Goal: Task Accomplishment & Management: Use online tool/utility

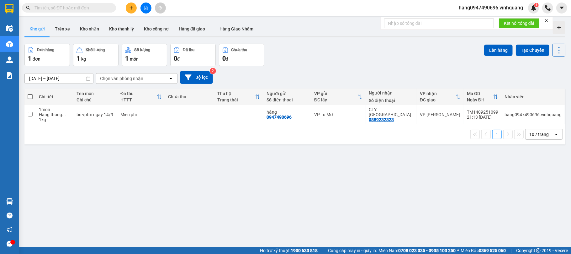
click at [46, 97] on div "Chi tiết" at bounding box center [54, 96] width 31 height 5
click at [30, 93] on th at bounding box center [29, 97] width 11 height 17
click at [31, 96] on span at bounding box center [30, 96] width 5 height 5
click at [30, 94] on input "checkbox" at bounding box center [30, 94] width 0 height 0
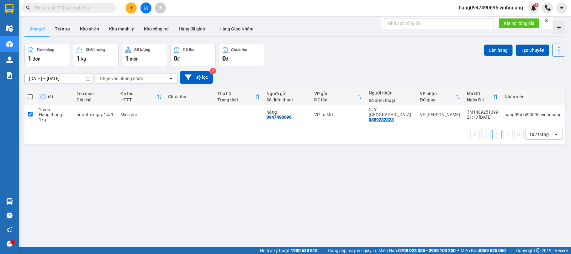
checkbox input "true"
click at [31, 96] on span at bounding box center [30, 96] width 5 height 5
click at [30, 94] on input "checkbox" at bounding box center [30, 94] width 0 height 0
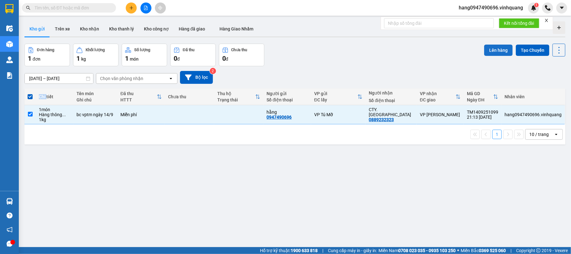
click at [501, 53] on button "Lên hàng" at bounding box center [499, 50] width 29 height 11
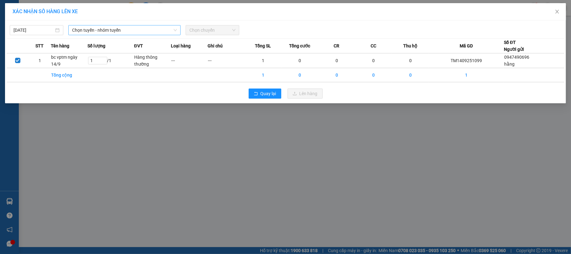
click at [128, 28] on span "Chọn tuyến - nhóm tuyến" at bounding box center [124, 29] width 105 height 9
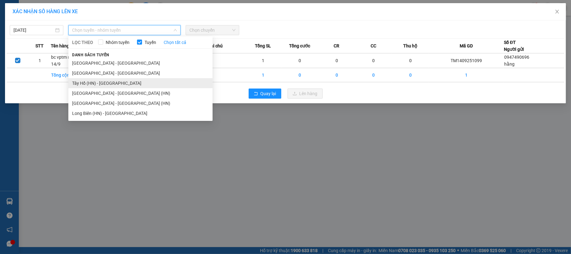
click at [119, 85] on li "Tây Hồ (HN) - [GEOGRAPHIC_DATA]" at bounding box center [140, 83] width 144 height 10
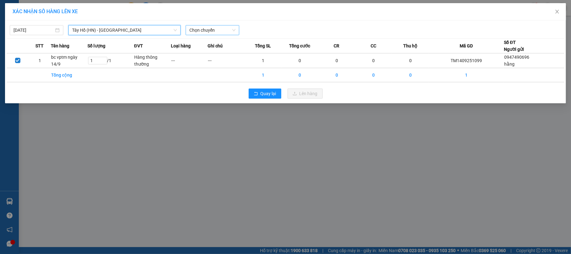
click at [216, 27] on span "Chọn chuyến" at bounding box center [213, 29] width 46 height 9
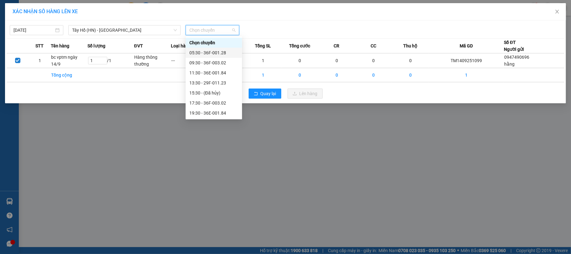
click at [210, 48] on div "05:30 - 36F-001.28" at bounding box center [214, 53] width 56 height 10
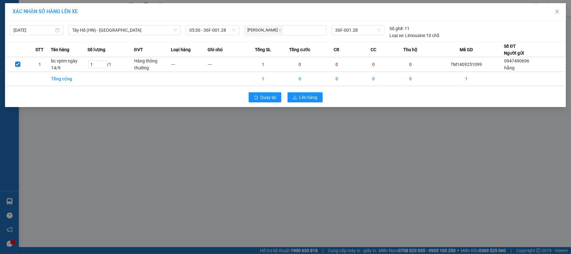
drag, startPoint x: 163, startPoint y: 253, endPoint x: 253, endPoint y: 220, distance: 96.1
click at [253, 220] on div "XÁC NHẬN SỐ HÀNG LÊN XE [DATE] [GEOGRAPHIC_DATA] ([GEOGRAPHIC_DATA]) - [GEOGRAP…" at bounding box center [285, 127] width 571 height 254
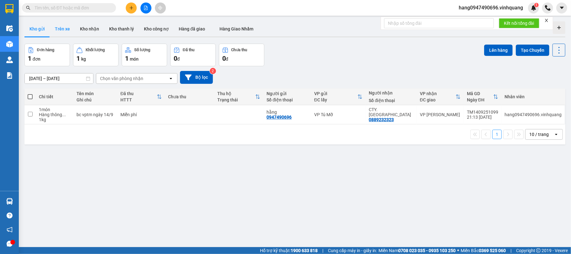
click at [58, 26] on button "Trên xe" at bounding box center [62, 28] width 25 height 15
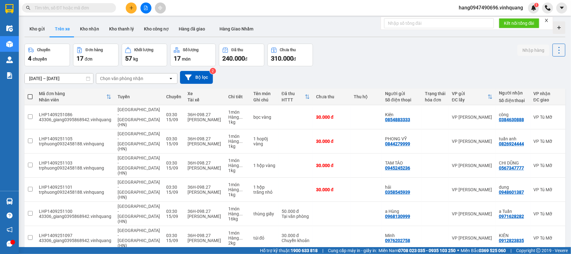
scroll to position [79, 0]
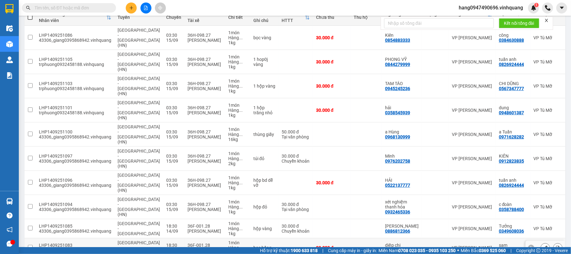
click at [72, 243] on div "LHP1409251083" at bounding box center [75, 245] width 72 height 5
checkbox input "true"
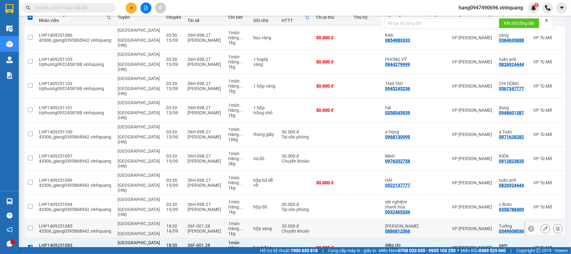
click at [78, 223] on div "LHP1409251085" at bounding box center [75, 225] width 72 height 5
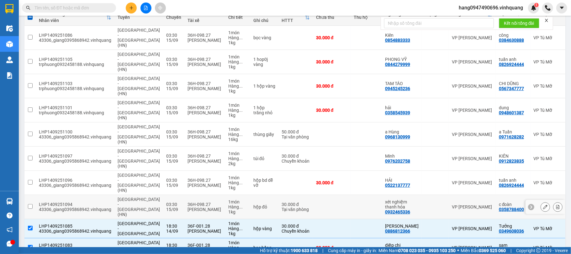
scroll to position [0, 0]
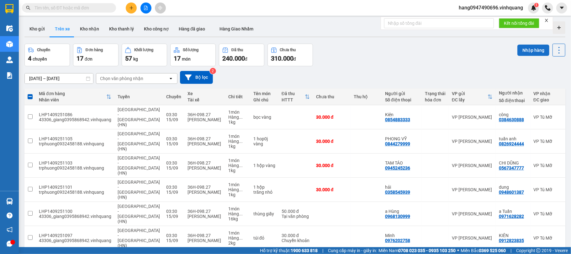
click at [519, 49] on button "Nhập hàng" at bounding box center [534, 50] width 32 height 11
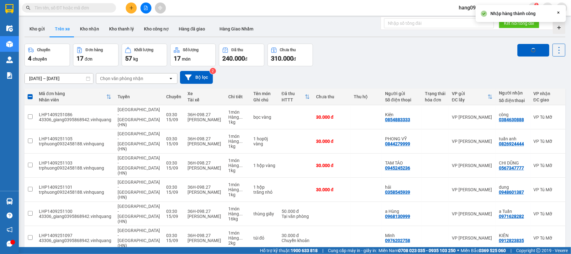
checkbox input "false"
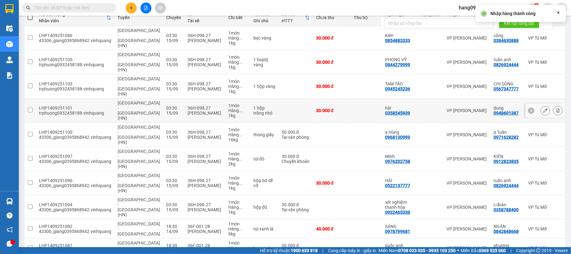
scroll to position [79, 0]
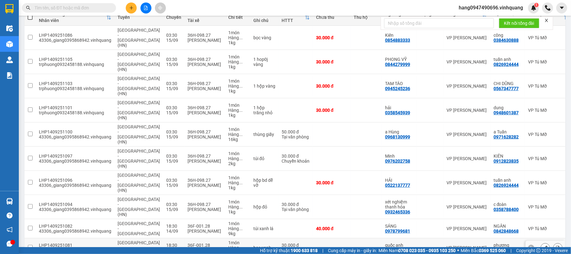
click at [75, 248] on div "43306_giang0395868942.vinhquang" at bounding box center [75, 250] width 72 height 5
click at [228, 240] on div "1 món" at bounding box center [237, 242] width 19 height 5
checkbox input "true"
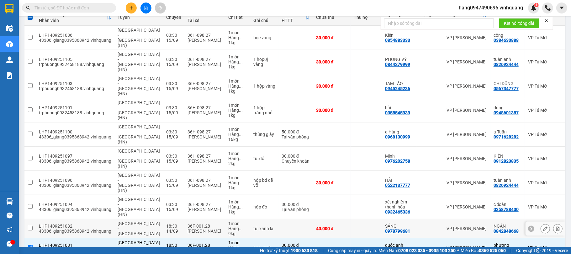
click at [254, 226] on div "túi xanh lá" at bounding box center [265, 228] width 22 height 5
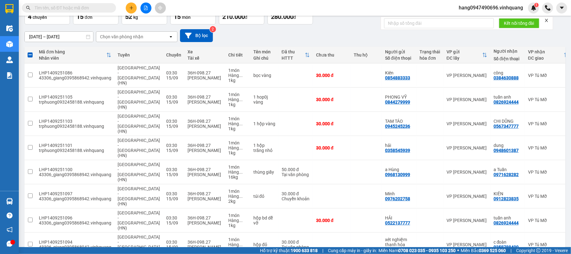
scroll to position [0, 0]
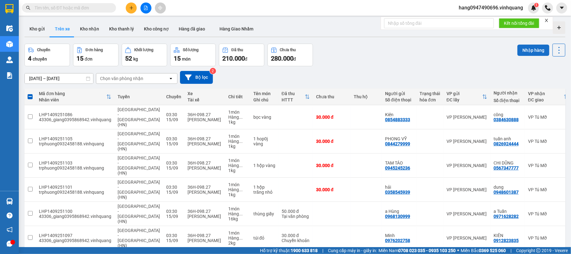
click at [523, 48] on button "Nhập hàng" at bounding box center [534, 50] width 32 height 11
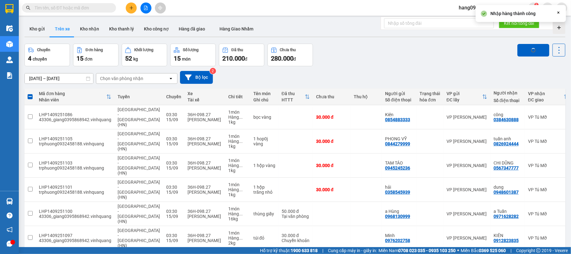
checkbox input "false"
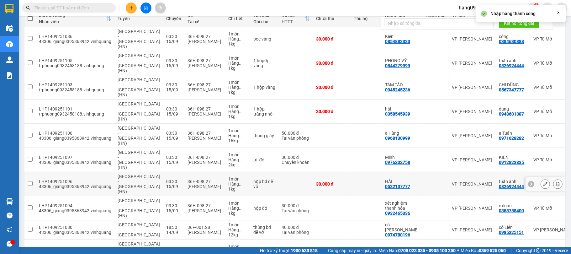
scroll to position [79, 0]
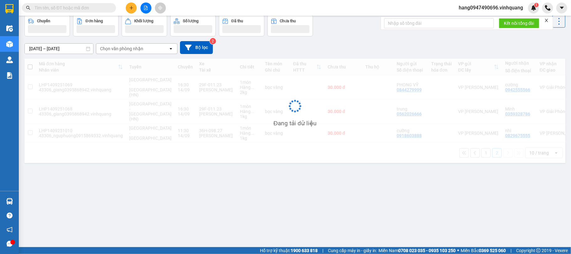
scroll to position [29, 0]
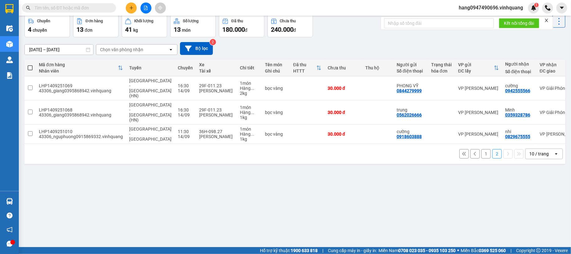
click at [482, 151] on button "1" at bounding box center [486, 153] width 9 height 9
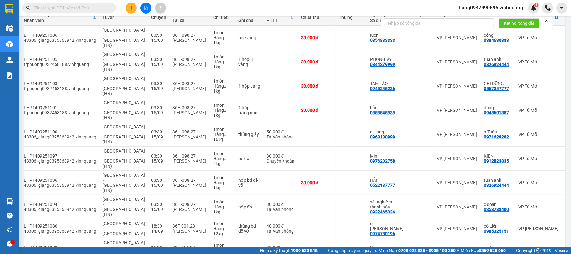
scroll to position [0, 0]
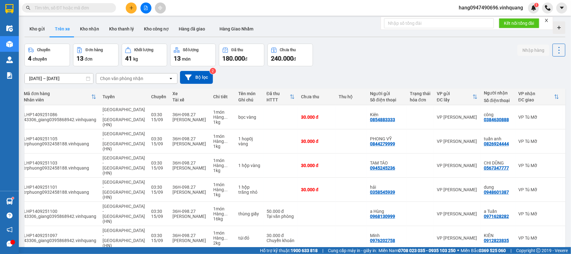
click at [150, 75] on div "Chọn văn phòng nhận" at bounding box center [132, 78] width 72 height 10
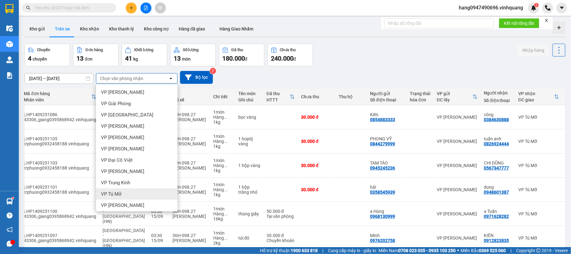
click at [124, 193] on div "VP Tú Mỡ" at bounding box center [137, 193] width 82 height 11
click at [124, 204] on div "[GEOGRAPHIC_DATA] - [GEOGRAPHIC_DATA] (HN)" at bounding box center [124, 214] width 42 height 20
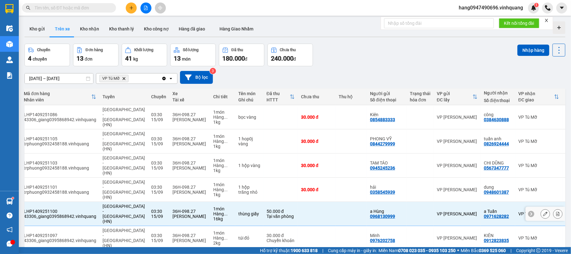
checkbox input "false"
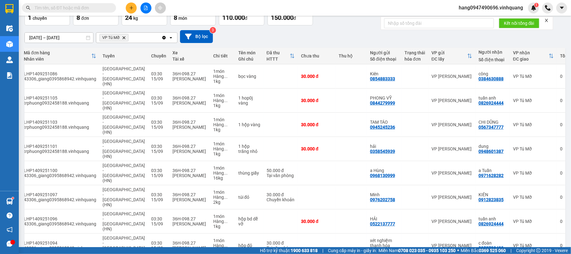
scroll to position [0, 4]
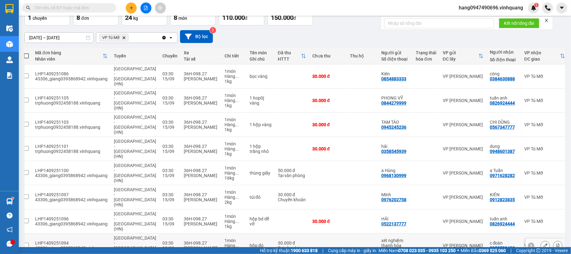
drag, startPoint x: 39, startPoint y: 214, endPoint x: 31, endPoint y: 212, distance: 7.7
click at [36, 233] on td "LHP1409251094 43306_giang0395868942.vinhquang" at bounding box center [71, 245] width 79 height 24
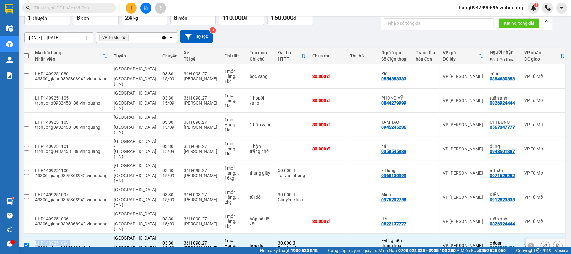
scroll to position [0, 0]
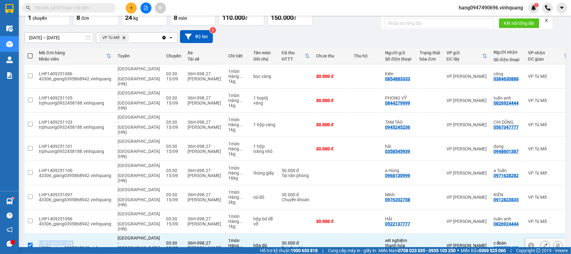
drag, startPoint x: 31, startPoint y: 212, endPoint x: 24, endPoint y: 210, distance: 7.2
click at [30, 233] on tr "LHP1409251094 43306_giang0395868942.vinhquang [GEOGRAPHIC_DATA] - [GEOGRAPHIC_D…" at bounding box center [309, 245] width 571 height 24
checkbox input "false"
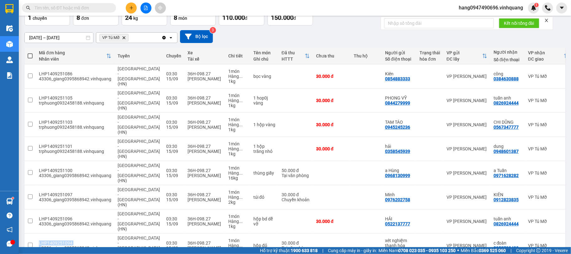
click at [31, 53] on label at bounding box center [30, 56] width 5 height 6
click at [30, 53] on input "checkbox" at bounding box center [30, 53] width 0 height 0
checkbox input "true"
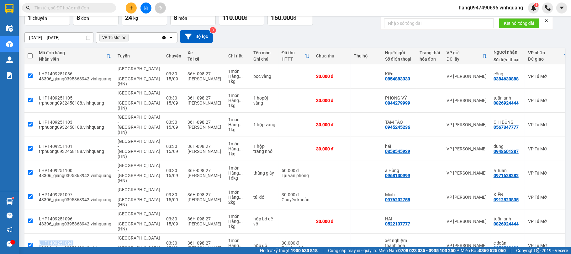
checkbox input "true"
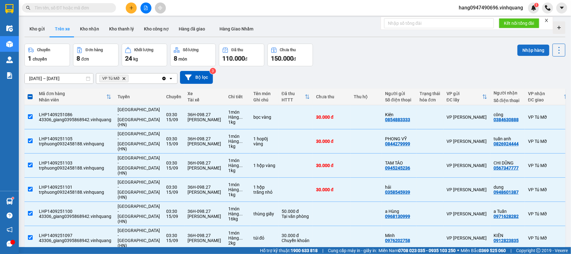
click at [530, 48] on button "Nhập hàng" at bounding box center [534, 50] width 32 height 11
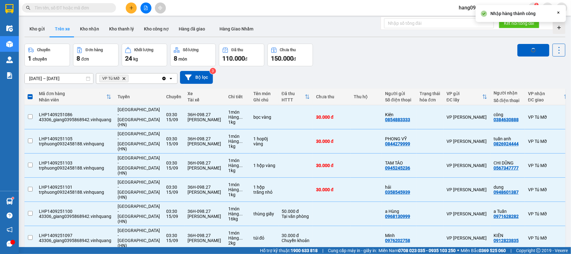
checkbox input "false"
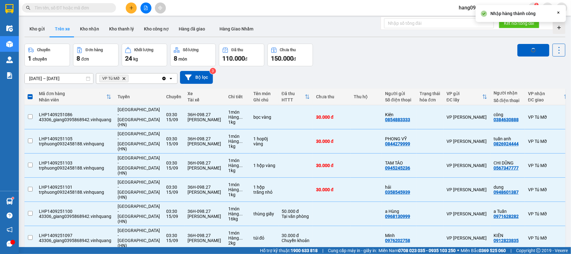
checkbox input "false"
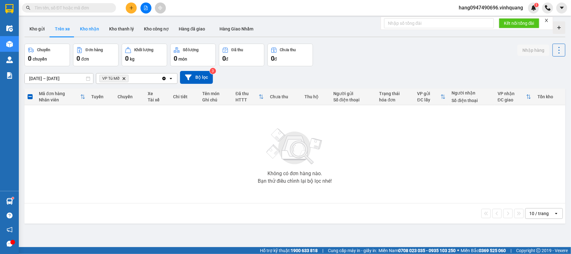
click at [85, 33] on button "Kho nhận" at bounding box center [89, 28] width 29 height 15
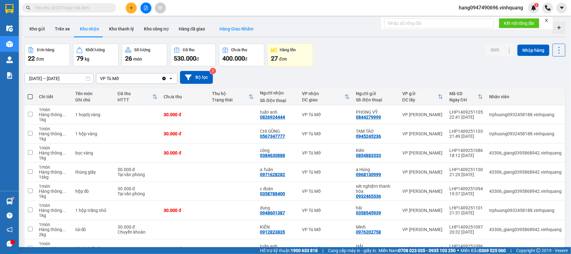
scroll to position [77, 0]
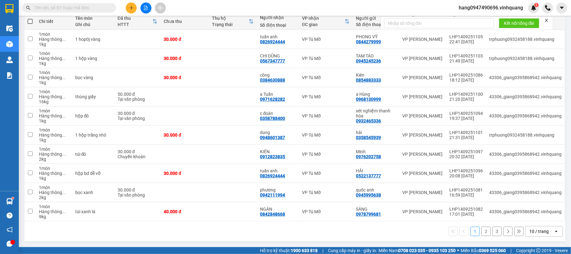
click at [484, 233] on button "2" at bounding box center [486, 231] width 9 height 9
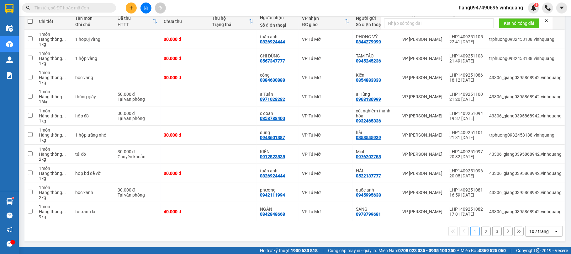
click at [482, 231] on button "2" at bounding box center [486, 231] width 9 height 9
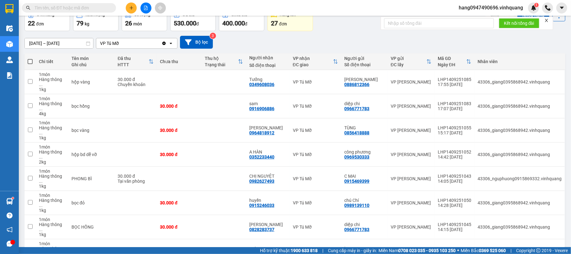
scroll to position [0, 0]
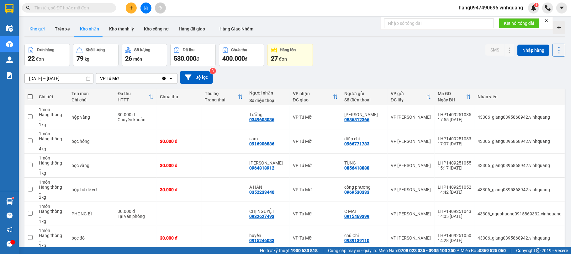
click at [39, 28] on button "Kho gửi" at bounding box center [36, 28] width 25 height 15
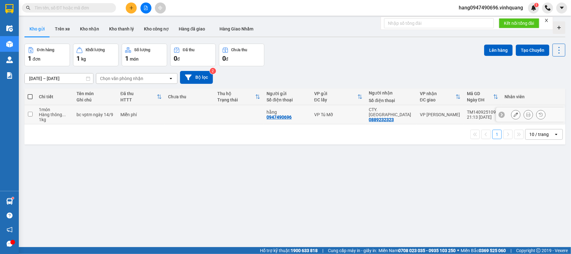
click at [204, 115] on td at bounding box center [189, 114] width 49 height 19
checkbox input "true"
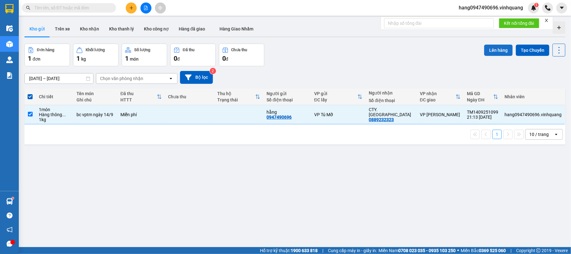
click at [501, 45] on button "Lên hàng" at bounding box center [499, 50] width 29 height 11
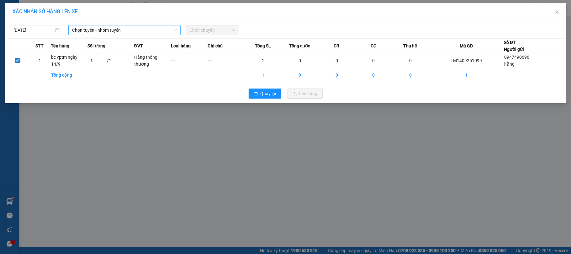
click at [101, 30] on span "Chọn tuyến - nhóm tuyến" at bounding box center [124, 29] width 105 height 9
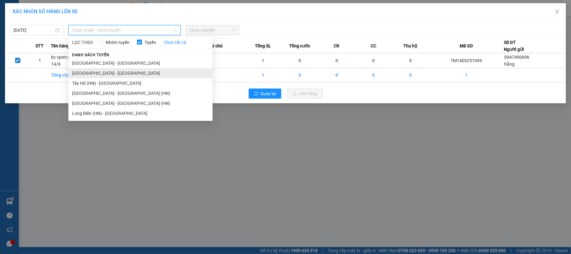
click at [130, 77] on li "[GEOGRAPHIC_DATA] - [GEOGRAPHIC_DATA]" at bounding box center [140, 73] width 144 height 10
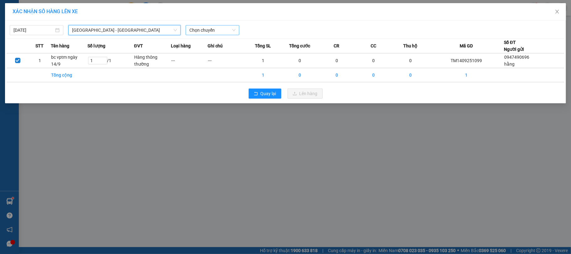
click at [229, 33] on span "Chọn chuyến" at bounding box center [213, 29] width 46 height 9
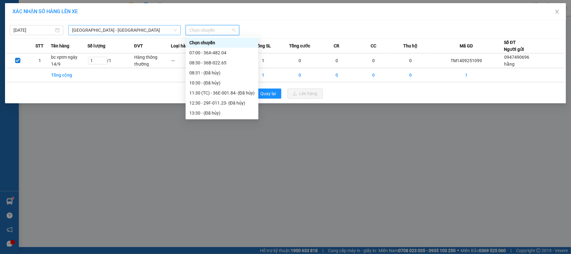
click at [110, 30] on span "[GEOGRAPHIC_DATA] - [GEOGRAPHIC_DATA]" at bounding box center [124, 29] width 105 height 9
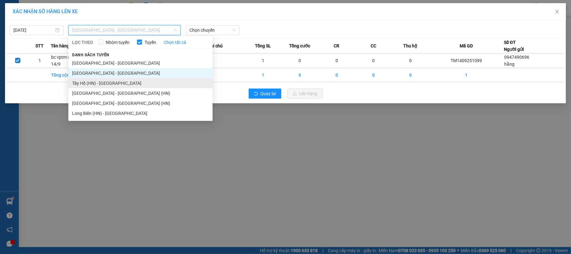
click at [108, 81] on li "Tây Hồ (HN) - [GEOGRAPHIC_DATA]" at bounding box center [140, 83] width 144 height 10
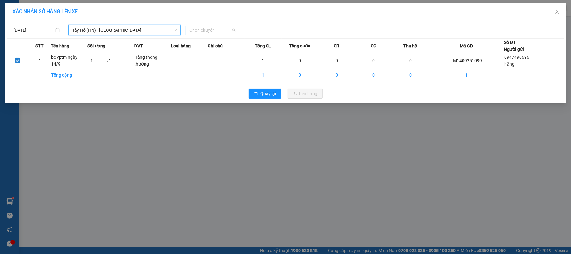
click at [228, 28] on span "Chọn chuyến" at bounding box center [213, 29] width 46 height 9
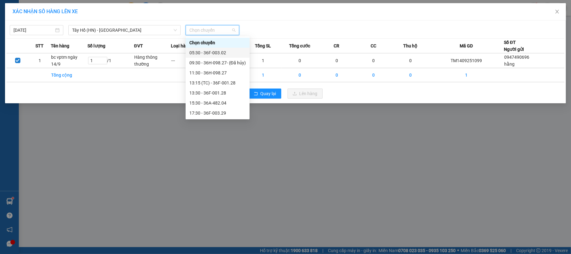
click at [207, 52] on div "05:30 - 36F-003.02" at bounding box center [218, 52] width 56 height 7
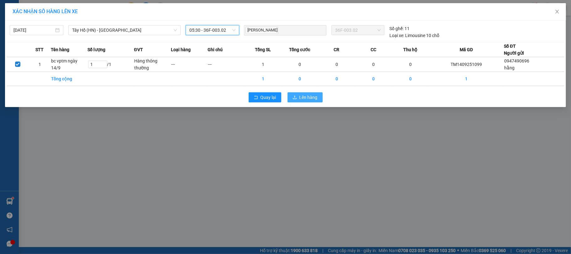
click at [298, 96] on button "Lên hàng" at bounding box center [305, 97] width 35 height 10
